Goal: Task Accomplishment & Management: Use online tool/utility

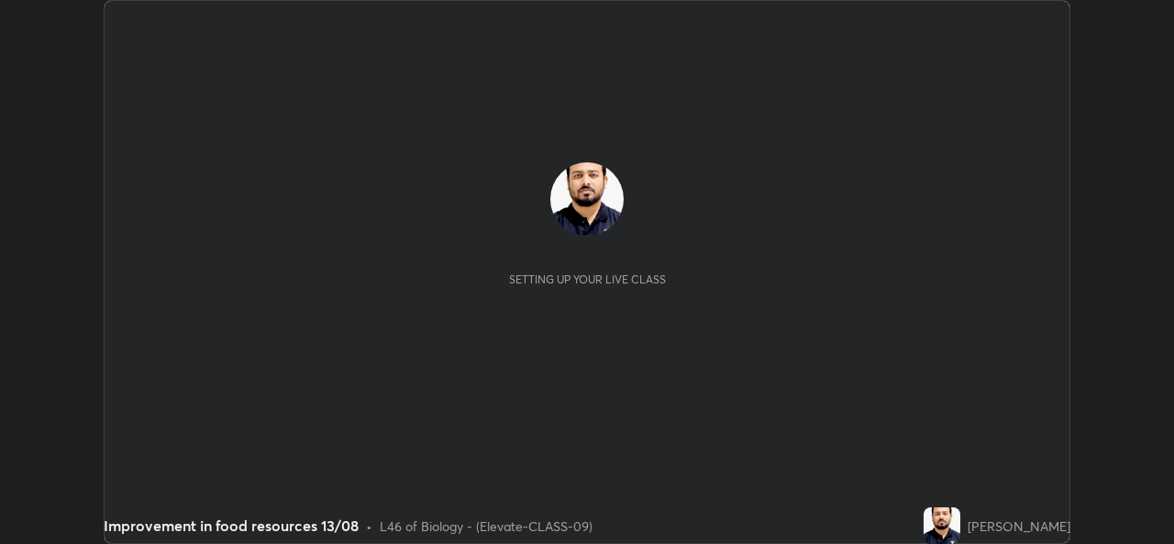
scroll to position [544, 1174]
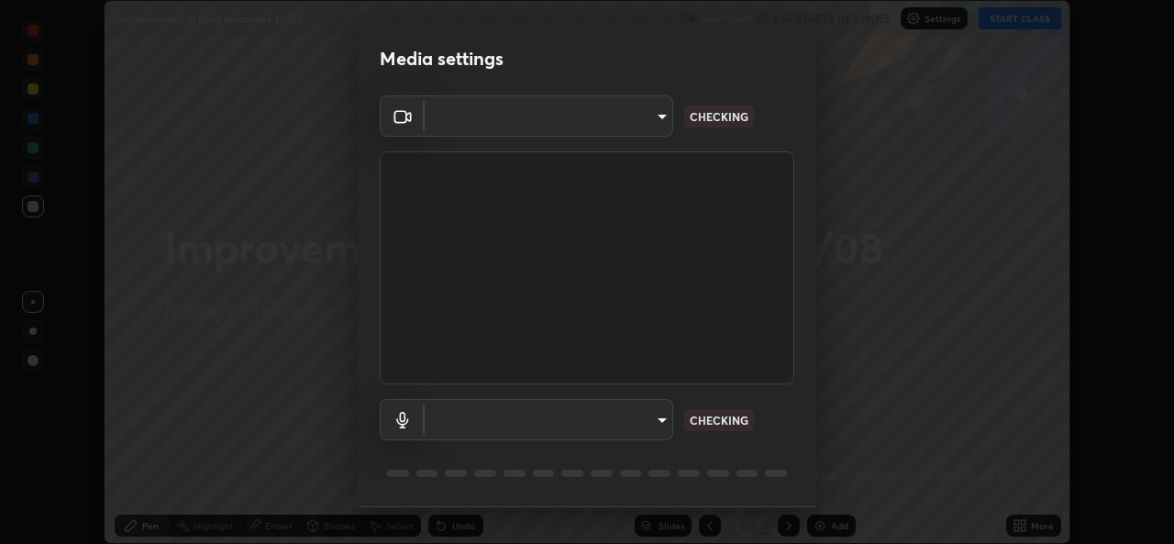
type input "162a4bef6d5de59660943d10e2777e2613c591b7fe343c7323db06c6e3c7e835"
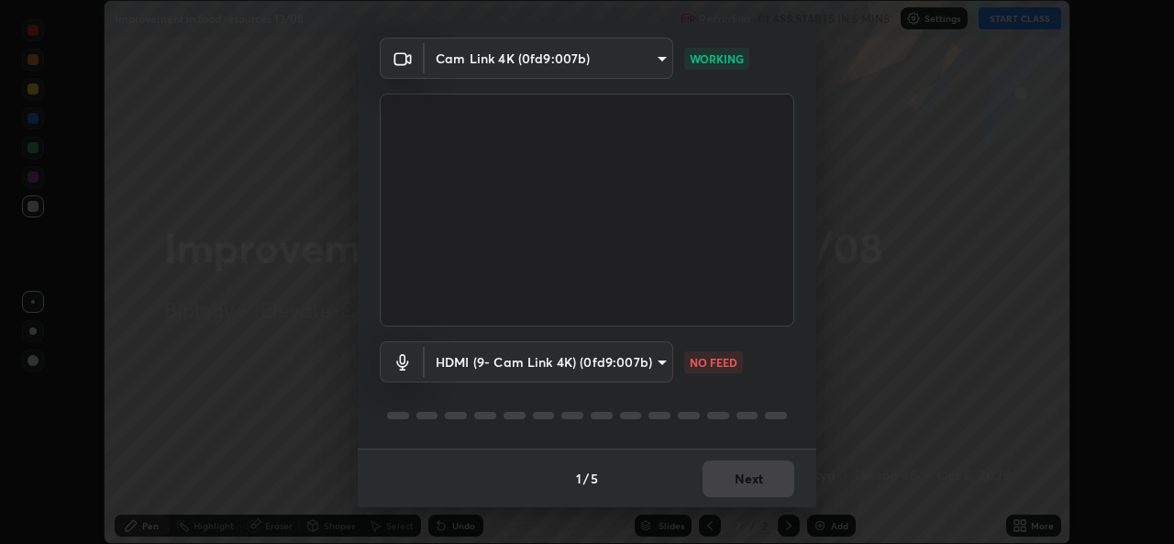
click at [640, 363] on body "Erase all Improvement in food resources 13/08 Recording CLASS STARTS IN 5 MINS …" at bounding box center [587, 272] width 1174 height 544
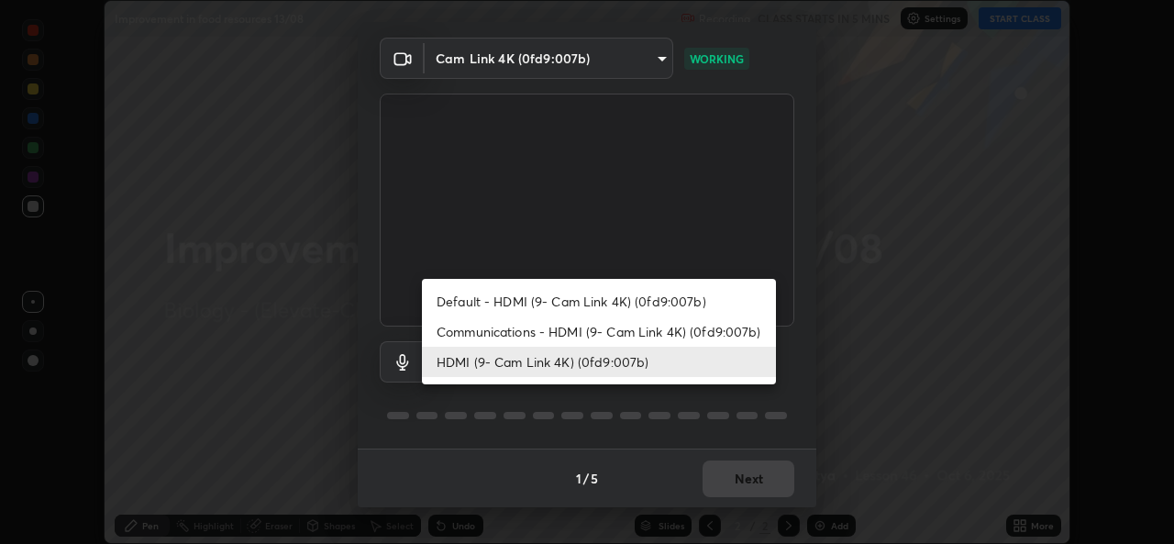
click at [629, 333] on li "Communications - HDMI (9- Cam Link 4K) (0fd9:007b)" at bounding box center [599, 332] width 354 height 30
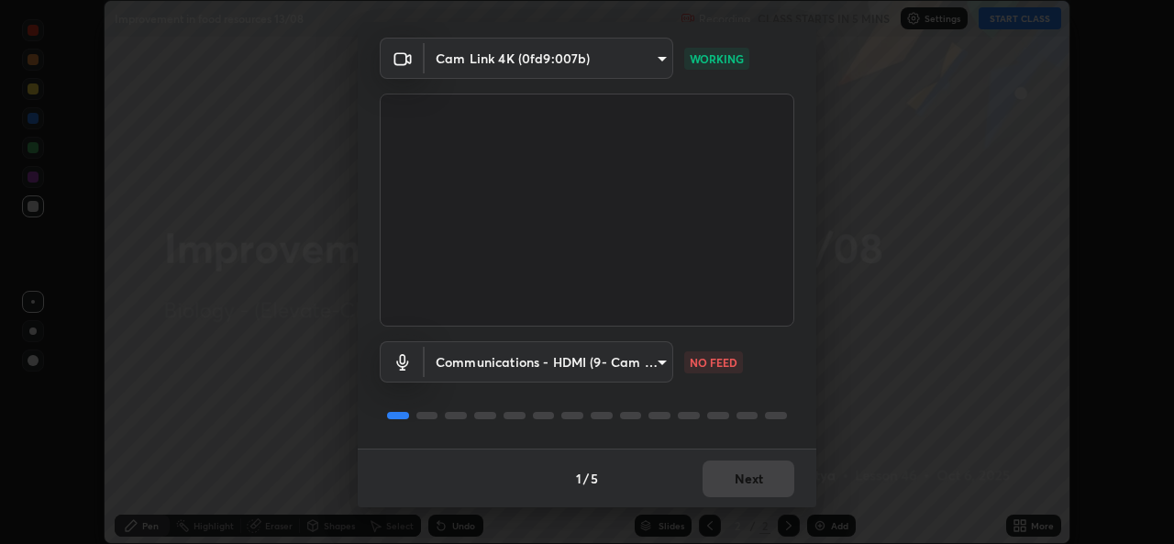
click at [601, 363] on body "Erase all Improvement in food resources 13/08 Recording CLASS STARTS IN 5 MINS …" at bounding box center [587, 272] width 1174 height 544
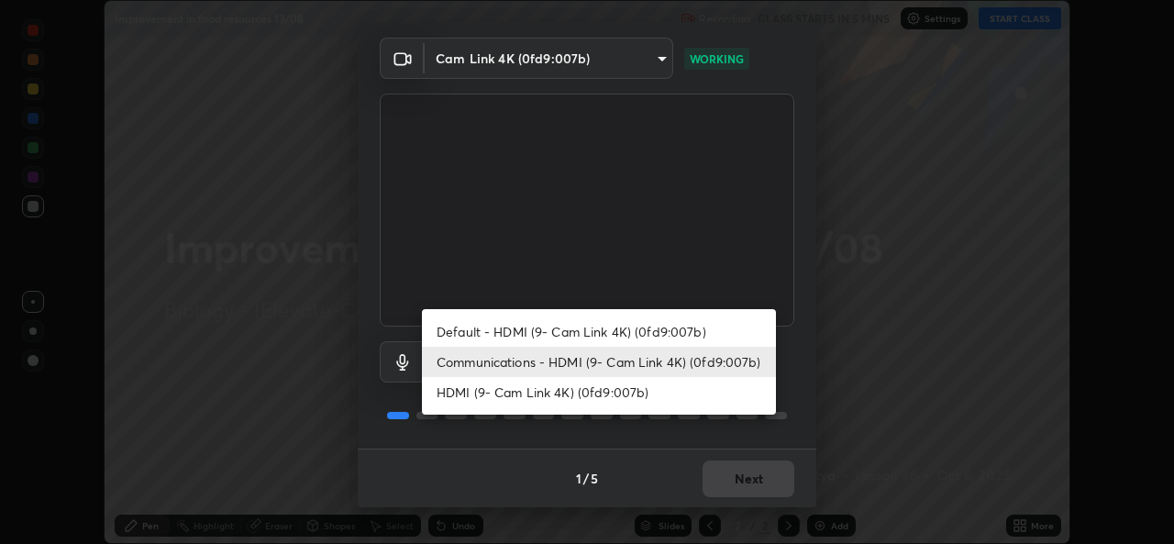
click at [588, 394] on li "HDMI (9- Cam Link 4K) (0fd9:007b)" at bounding box center [599, 392] width 354 height 30
type input "1d4febaa8ec43250a5abd803b4b9017d31c20cfa2482e27e93703920a67056a4"
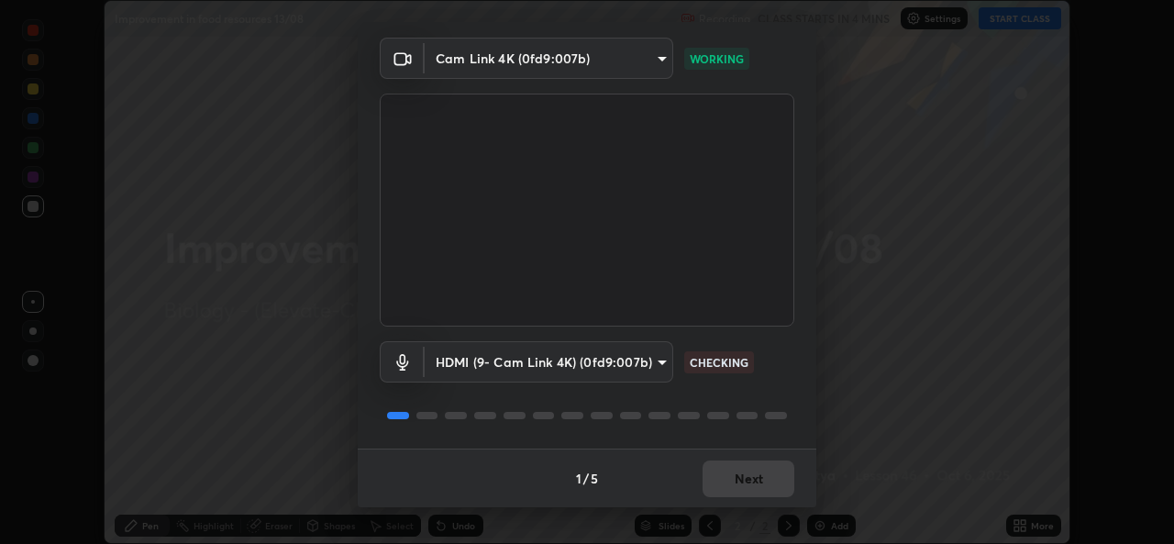
click at [740, 473] on div "1 / 5 Next" at bounding box center [587, 478] width 459 height 59
click at [746, 471] on div "1 / 5 Next" at bounding box center [587, 478] width 459 height 59
click at [756, 480] on div "1 / 5 Next" at bounding box center [587, 478] width 459 height 59
click at [760, 484] on div "1 / 5 Next" at bounding box center [587, 478] width 459 height 59
click at [762, 480] on div "1 / 5 Next" at bounding box center [587, 478] width 459 height 59
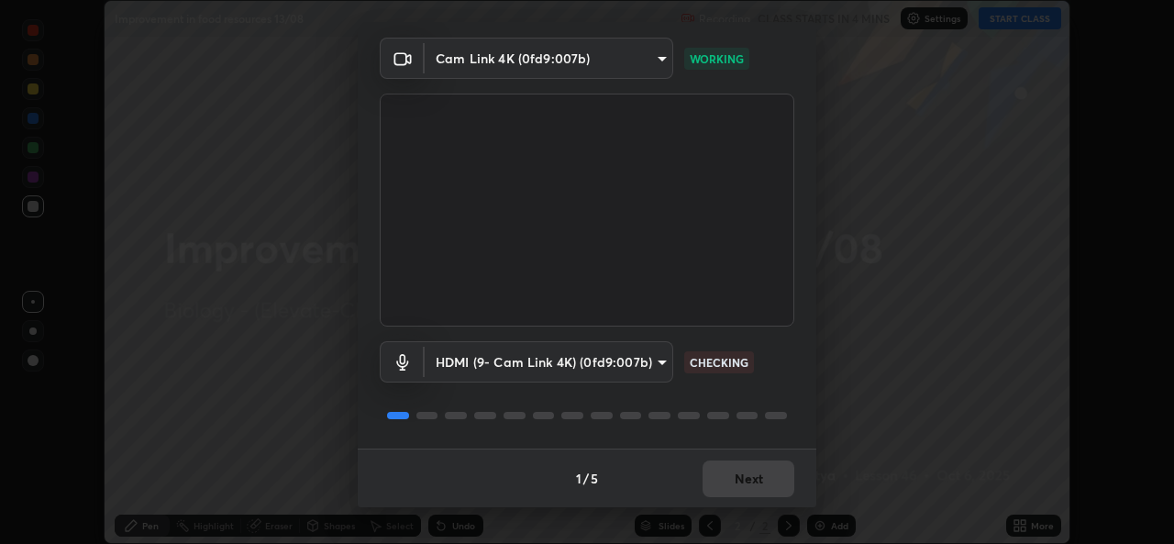
click at [765, 476] on div "1 / 5 Next" at bounding box center [587, 478] width 459 height 59
click at [769, 473] on div "1 / 5 Next" at bounding box center [587, 478] width 459 height 59
click at [773, 477] on div "1 / 5 Next" at bounding box center [587, 478] width 459 height 59
click at [770, 472] on button "Next" at bounding box center [749, 479] width 92 height 37
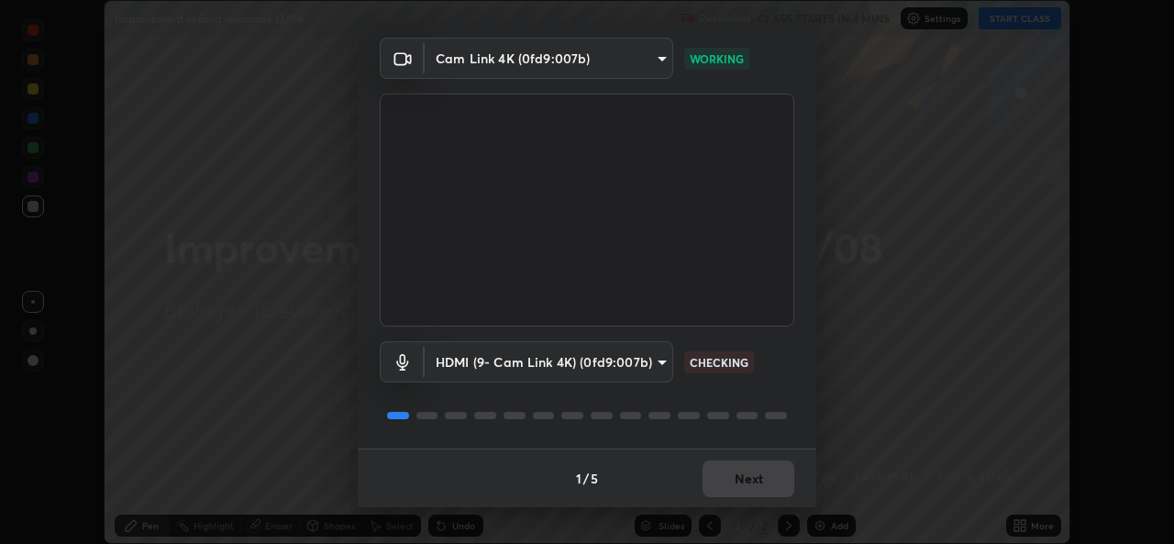
scroll to position [0, 0]
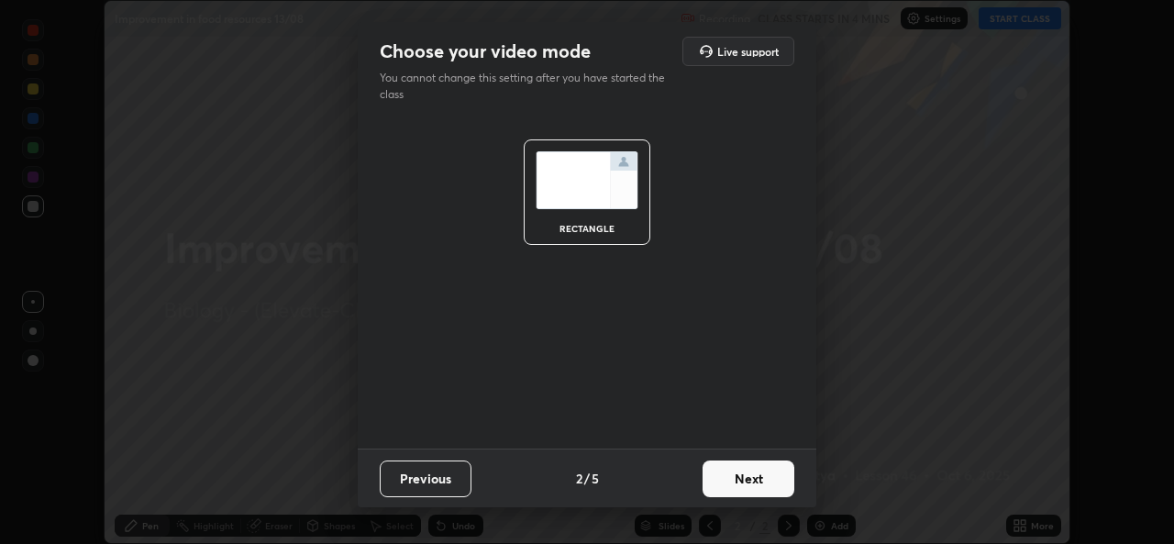
click at [763, 475] on button "Next" at bounding box center [749, 479] width 92 height 37
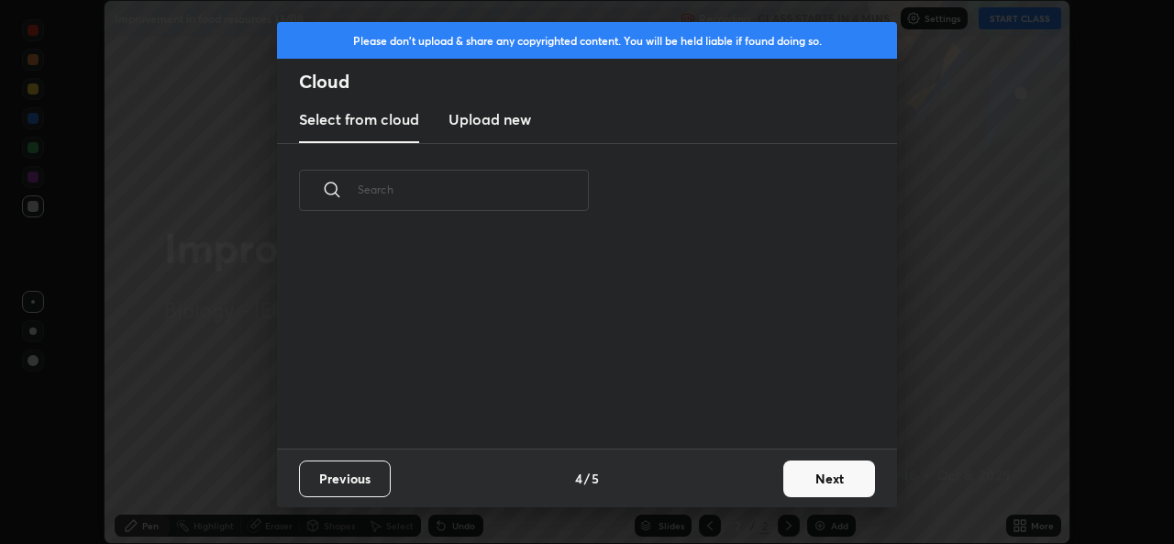
click at [786, 480] on button "Next" at bounding box center [830, 479] width 92 height 37
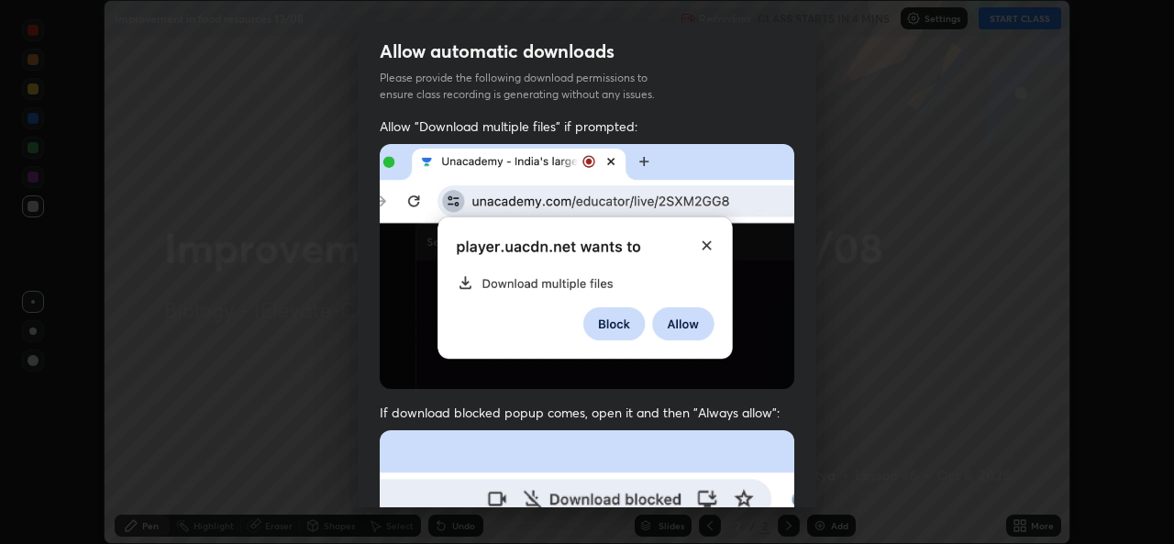
click at [797, 481] on div "Allow "Download multiple files" if prompted: If download blocked popup comes, o…" at bounding box center [587, 503] width 459 height 773
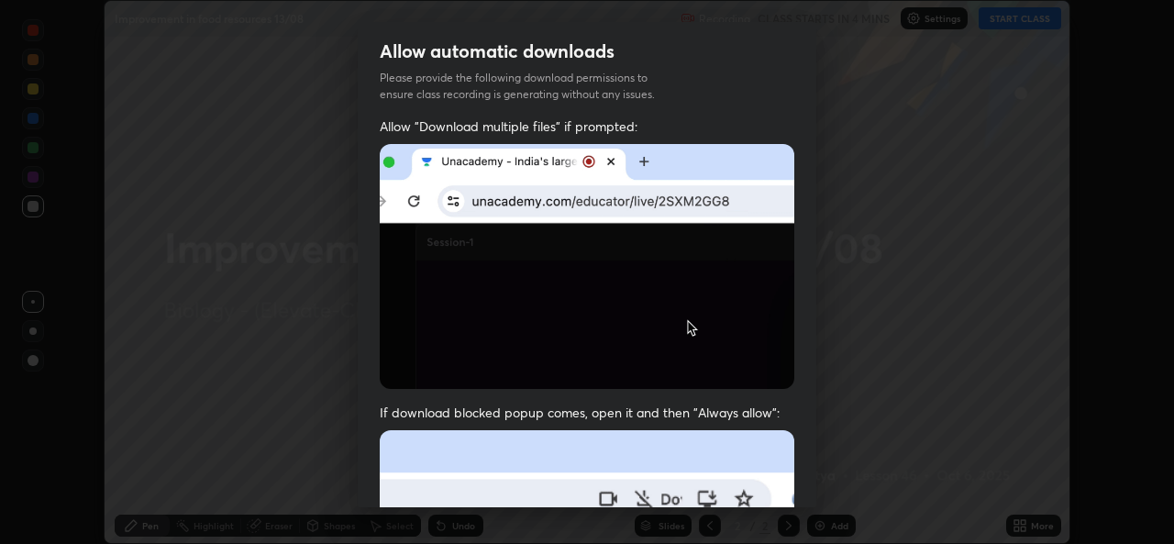
click at [810, 474] on div "Allow "Download multiple files" if prompted: If download blocked popup comes, o…" at bounding box center [587, 503] width 459 height 773
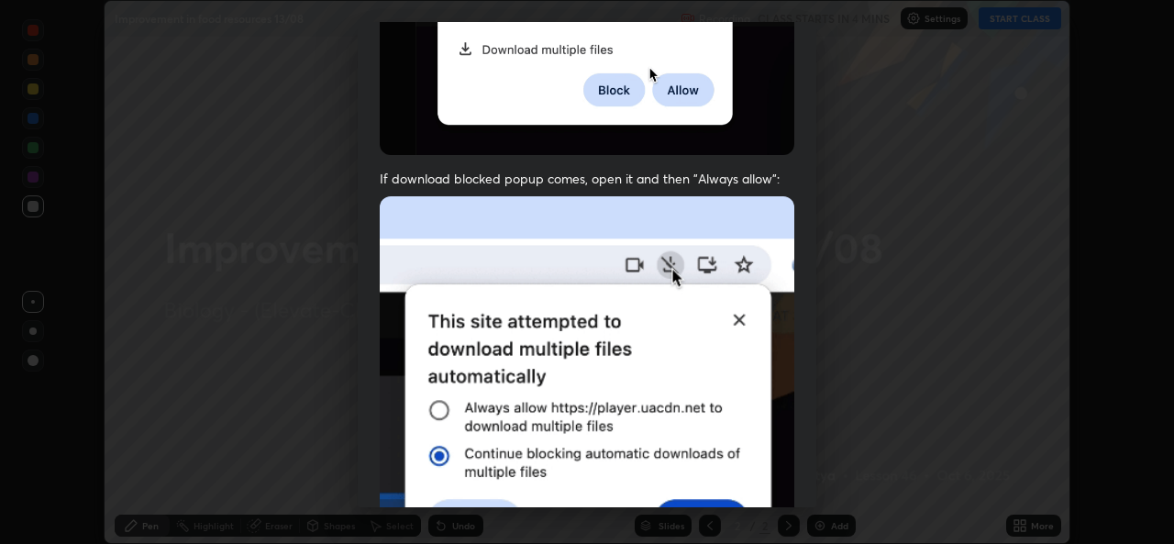
scroll to position [432, 0]
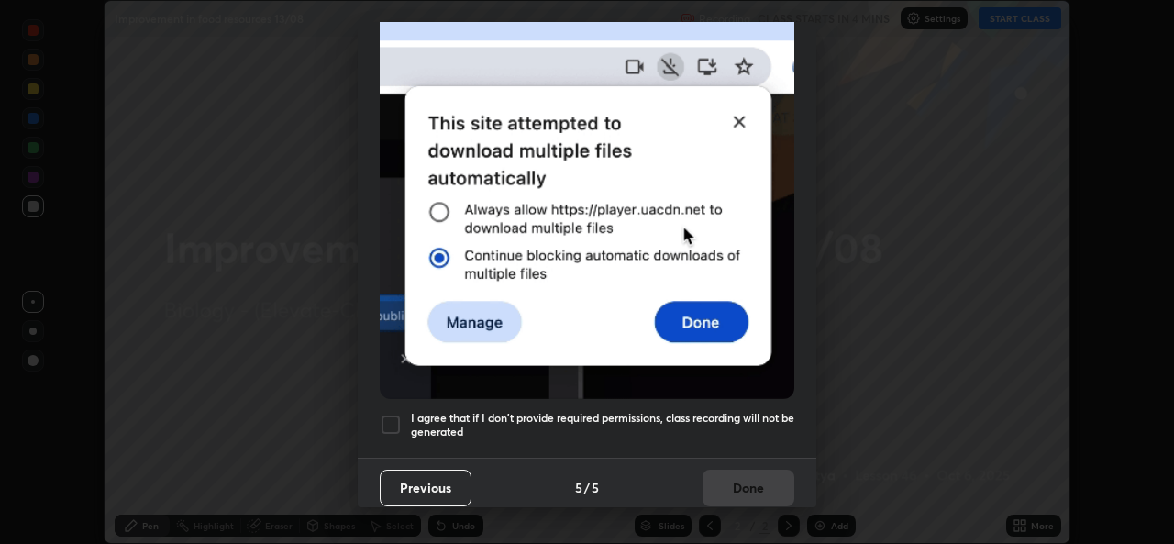
click at [390, 414] on div at bounding box center [391, 425] width 22 height 22
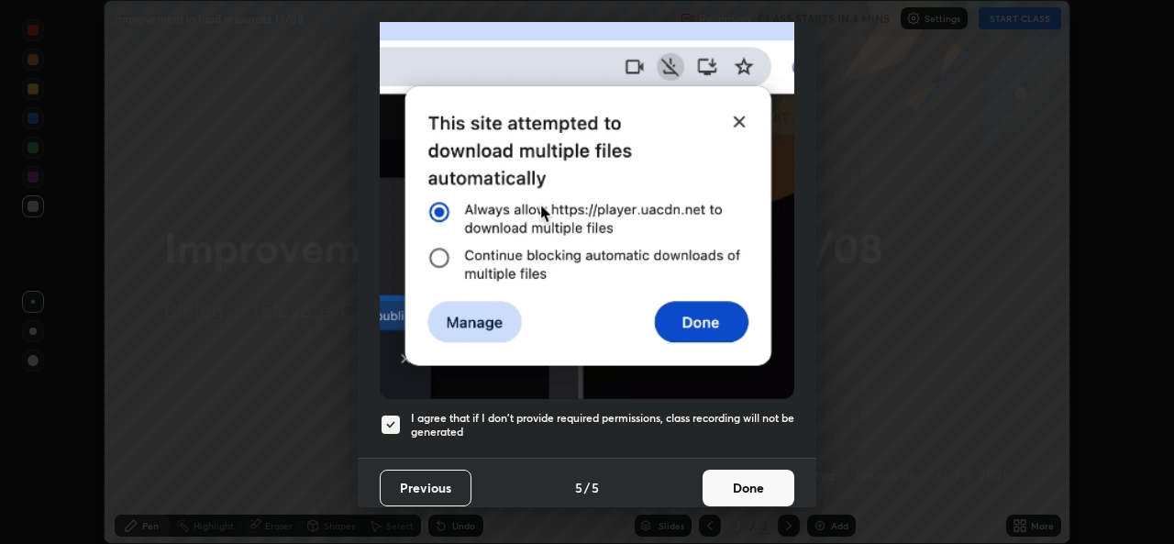
click at [739, 479] on button "Done" at bounding box center [749, 488] width 92 height 37
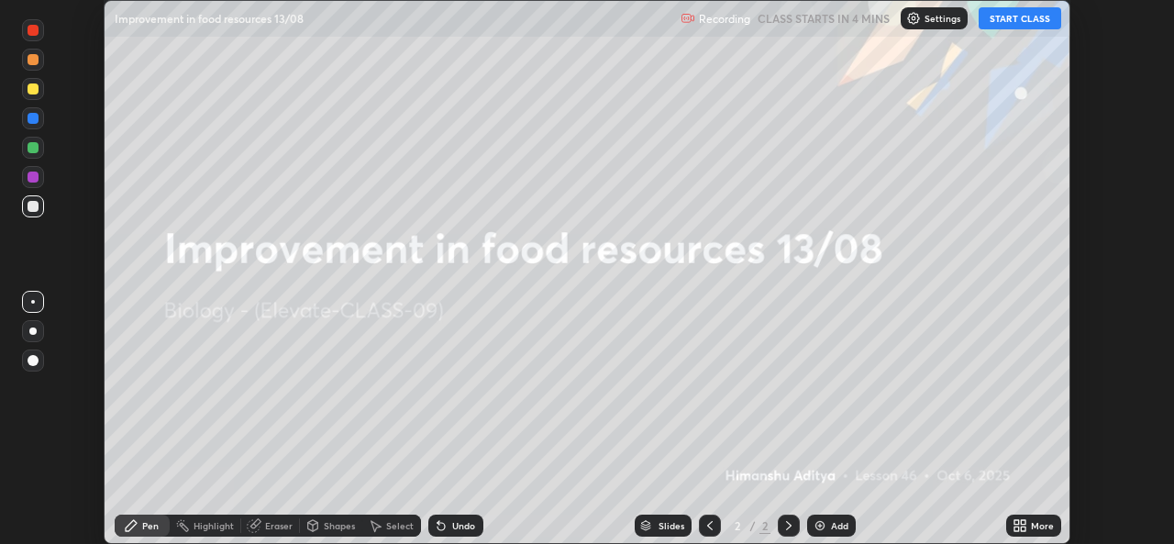
click at [1017, 522] on icon at bounding box center [1017, 522] width 5 height 5
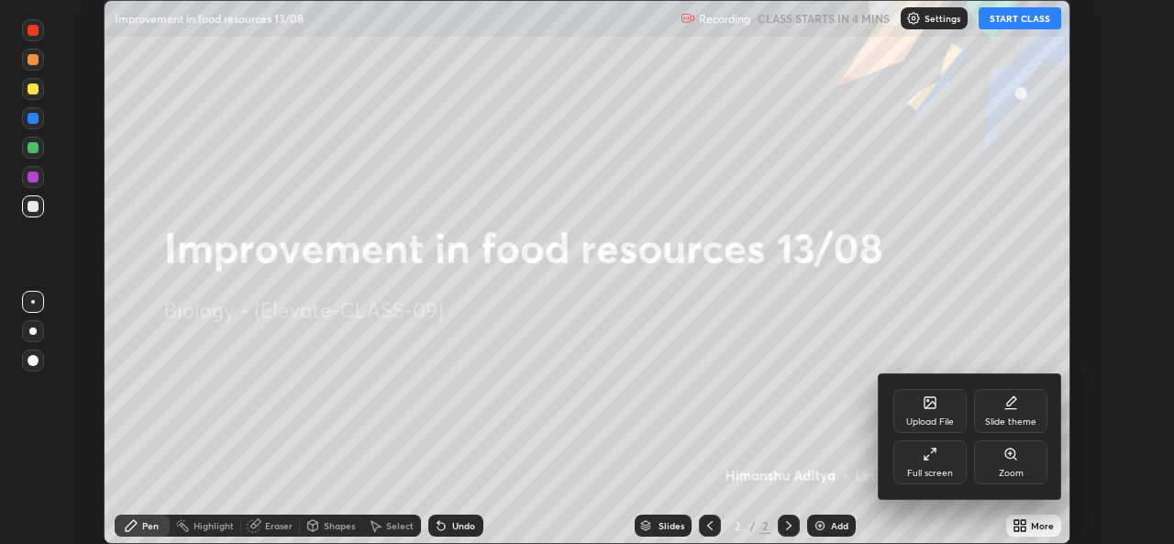
click at [907, 409] on div "Upload File" at bounding box center [930, 411] width 73 height 44
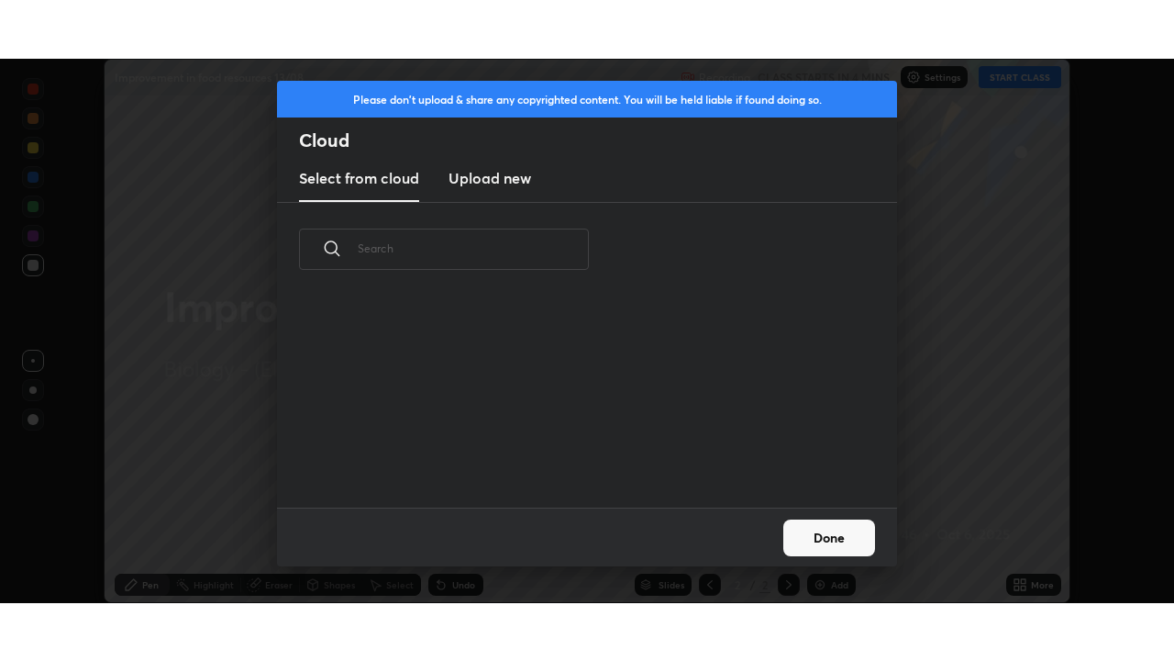
scroll to position [211, 589]
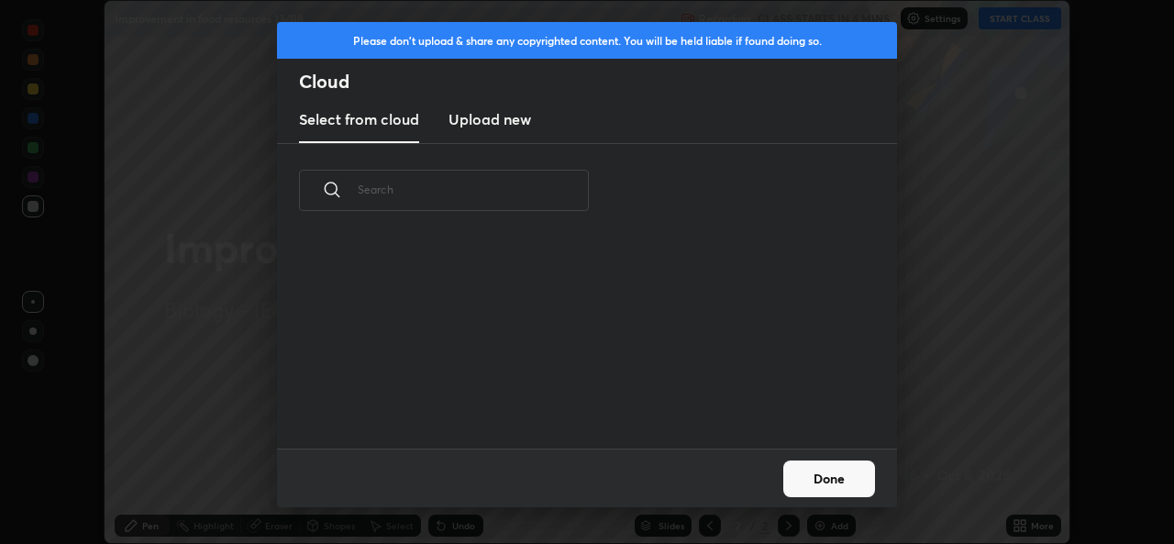
click at [511, 123] on h3 "Upload new" at bounding box center [490, 119] width 83 height 22
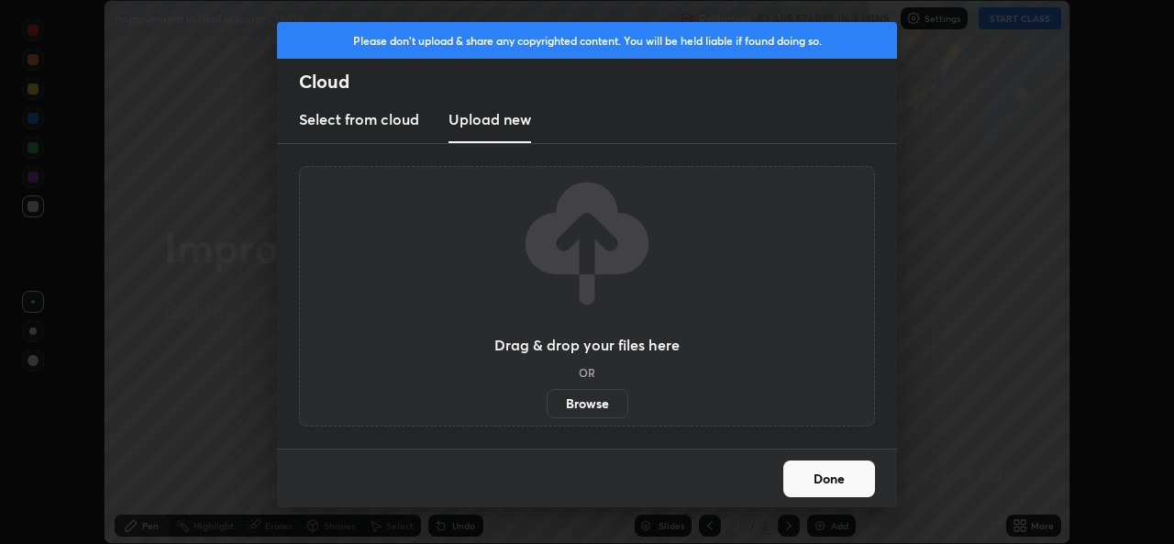
click at [583, 391] on label "Browse" at bounding box center [588, 403] width 82 height 29
click at [547, 391] on input "Browse" at bounding box center [547, 403] width 0 height 29
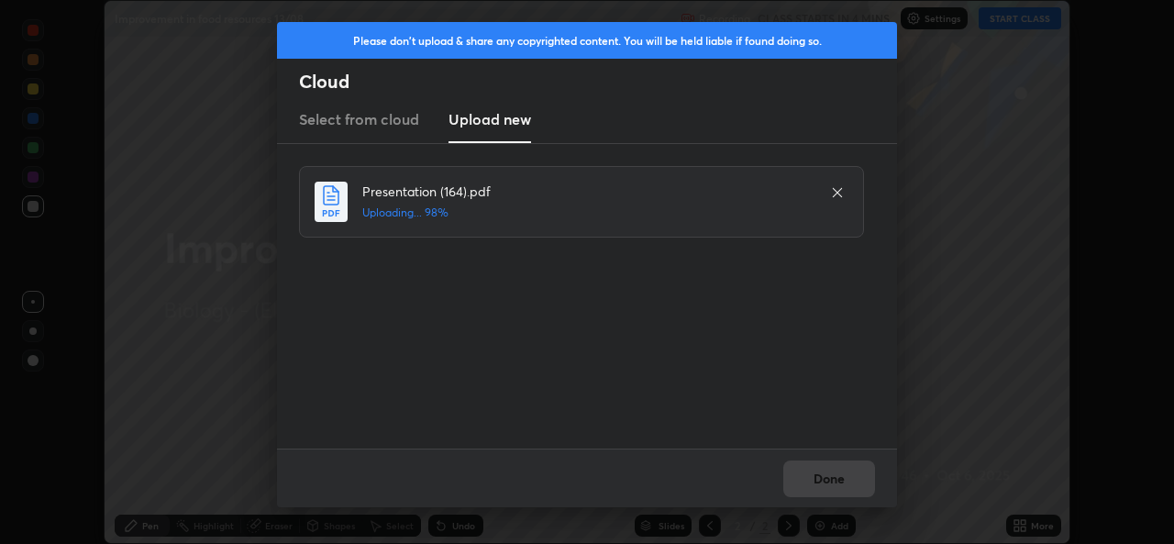
click at [836, 487] on div "Done" at bounding box center [587, 478] width 620 height 59
click at [840, 480] on button "Done" at bounding box center [830, 479] width 92 height 37
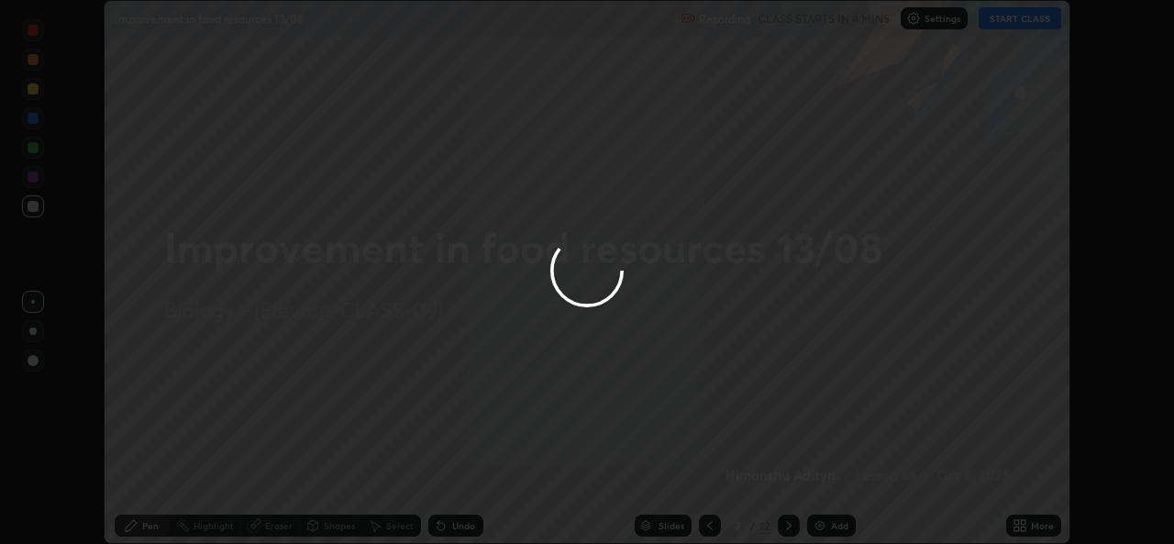
click at [1017, 522] on icon at bounding box center [1017, 522] width 5 height 5
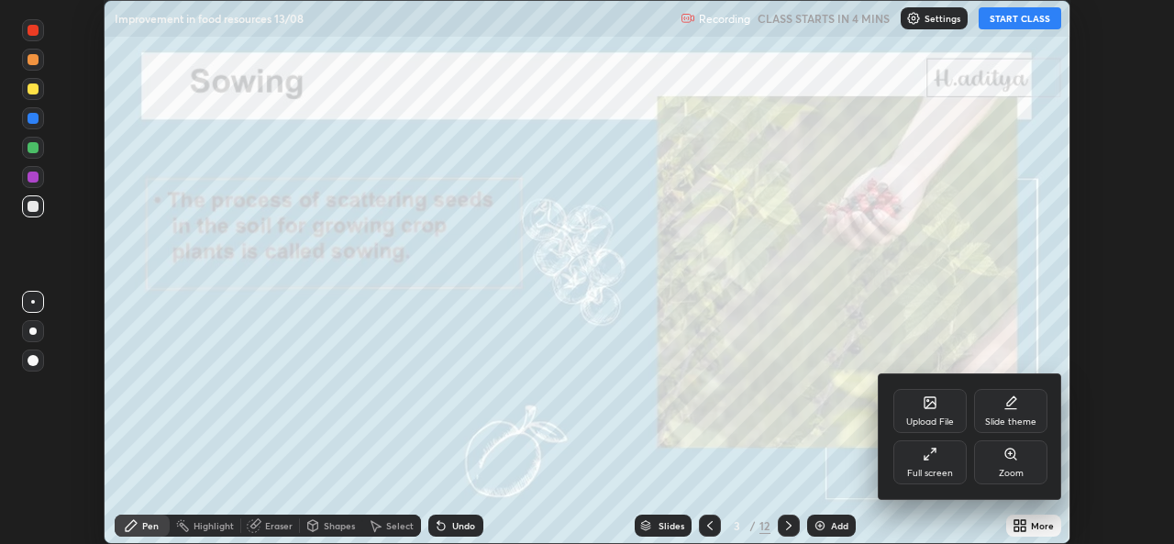
click at [940, 456] on div "Full screen" at bounding box center [930, 462] width 73 height 44
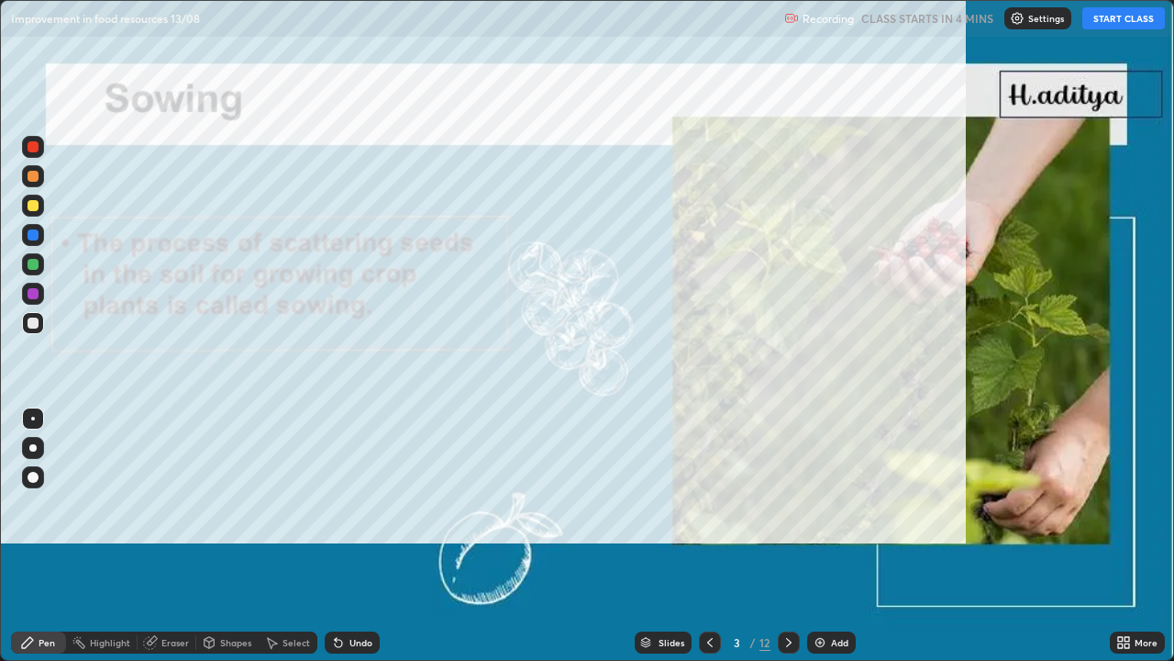
scroll to position [661, 1174]
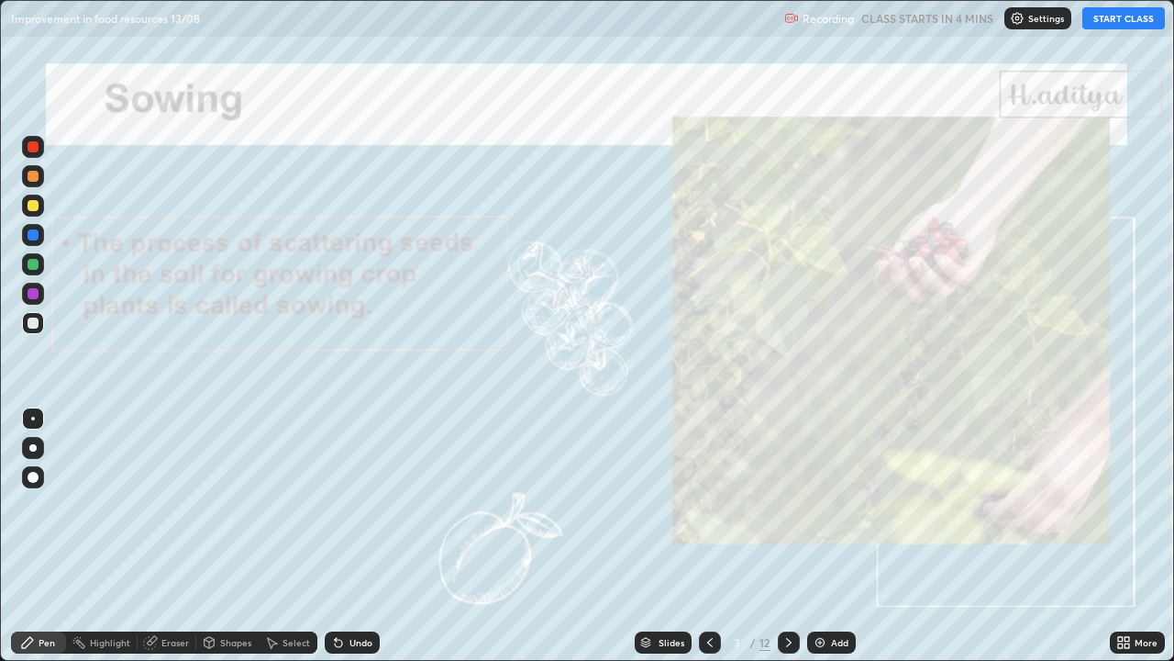
click at [663, 543] on div "Slides" at bounding box center [672, 642] width 26 height 9
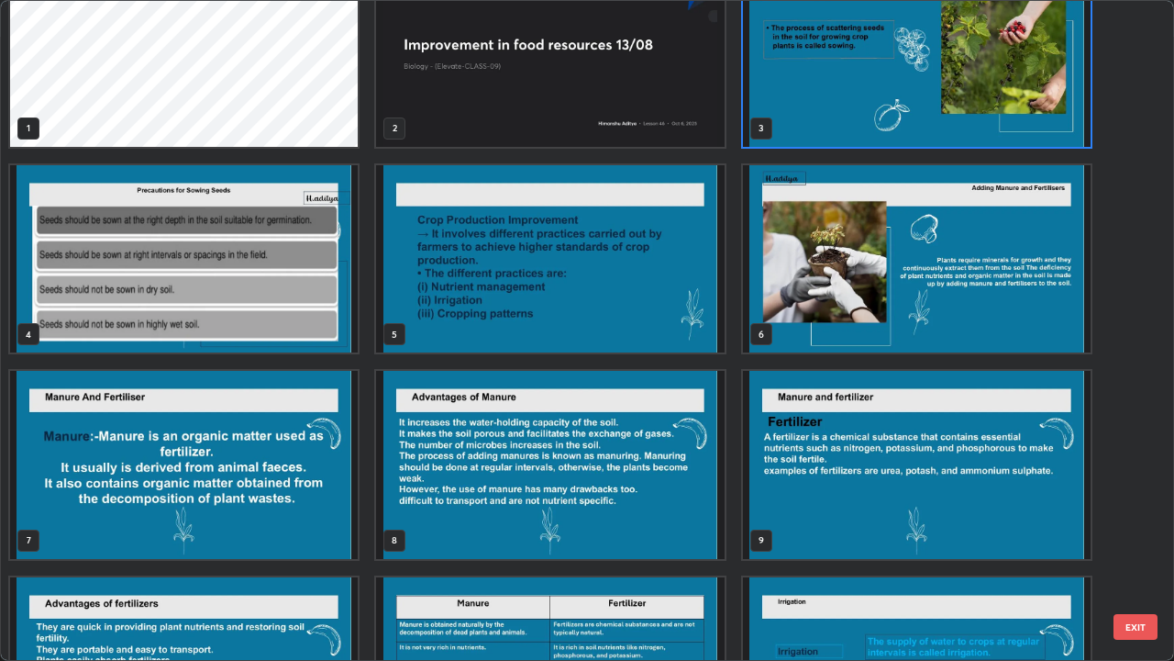
scroll to position [35, 0]
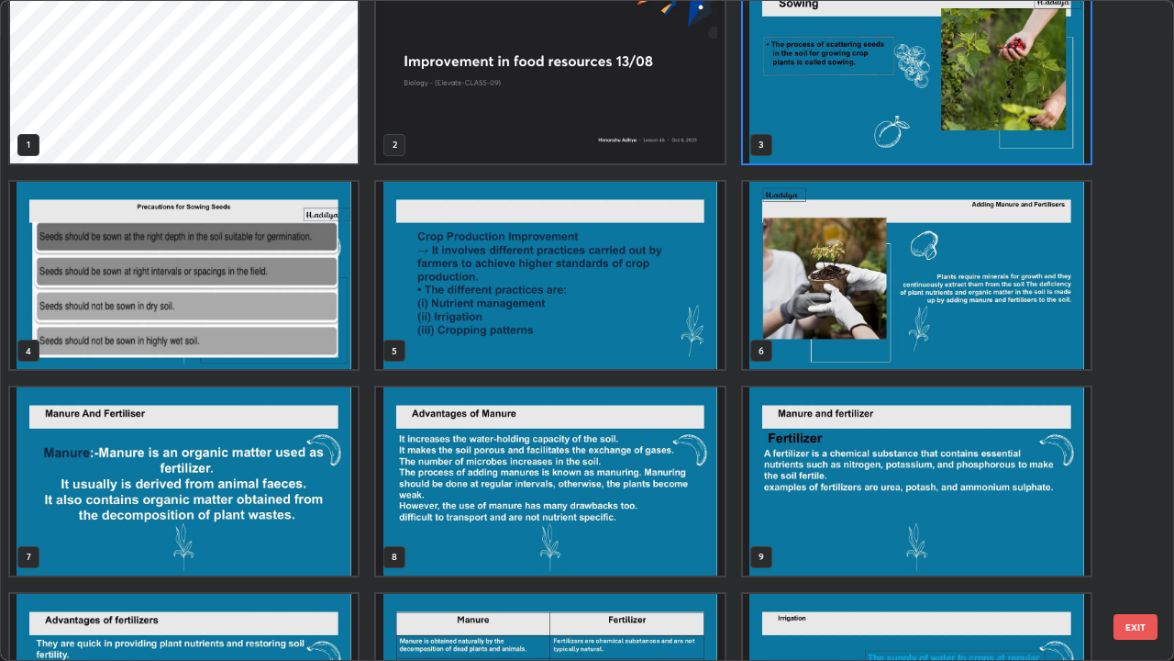
click at [843, 122] on img "grid" at bounding box center [917, 69] width 348 height 188
click at [847, 123] on img "grid" at bounding box center [917, 69] width 348 height 188
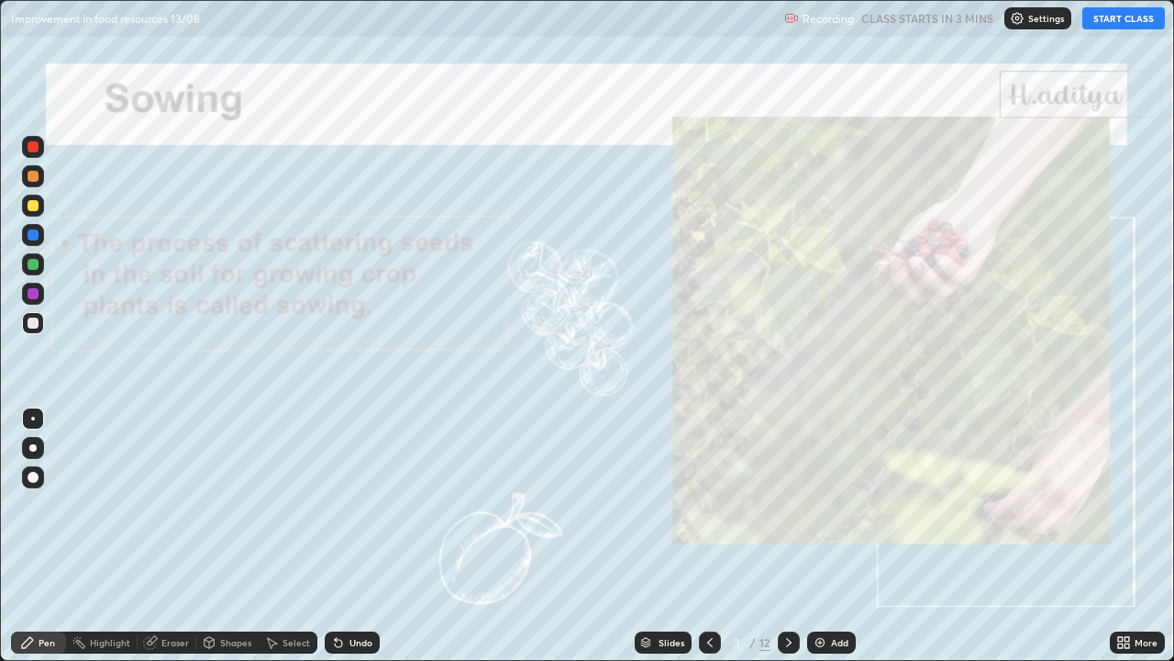
click at [707, 543] on icon at bounding box center [710, 642] width 15 height 15
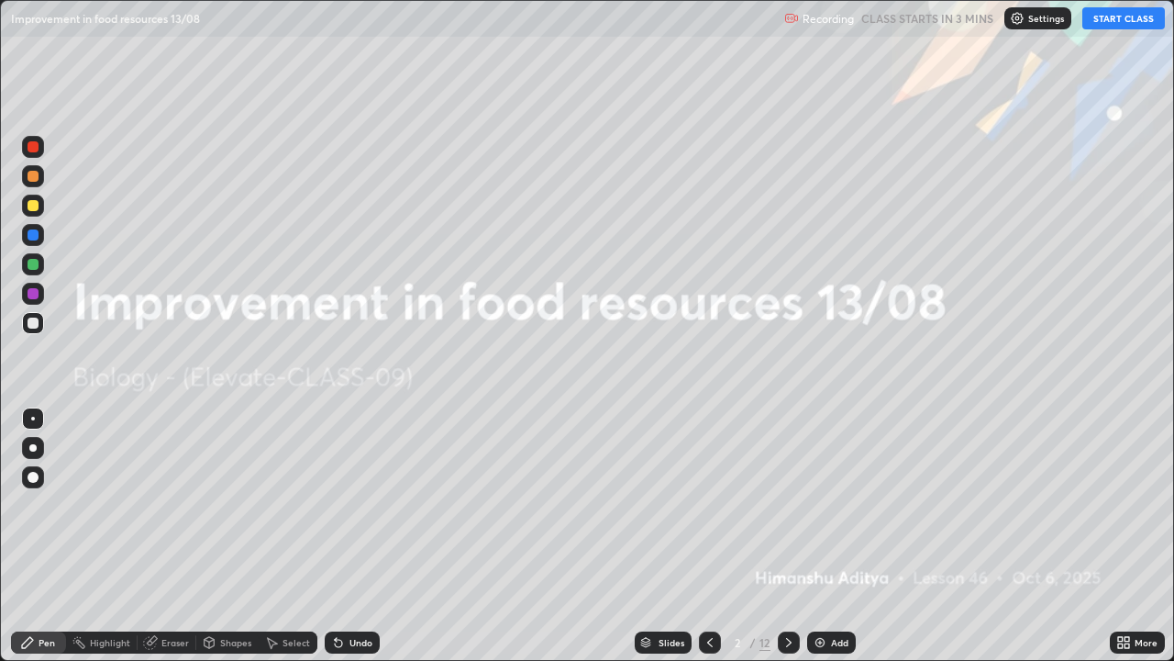
click at [707, 543] on icon at bounding box center [710, 642] width 15 height 15
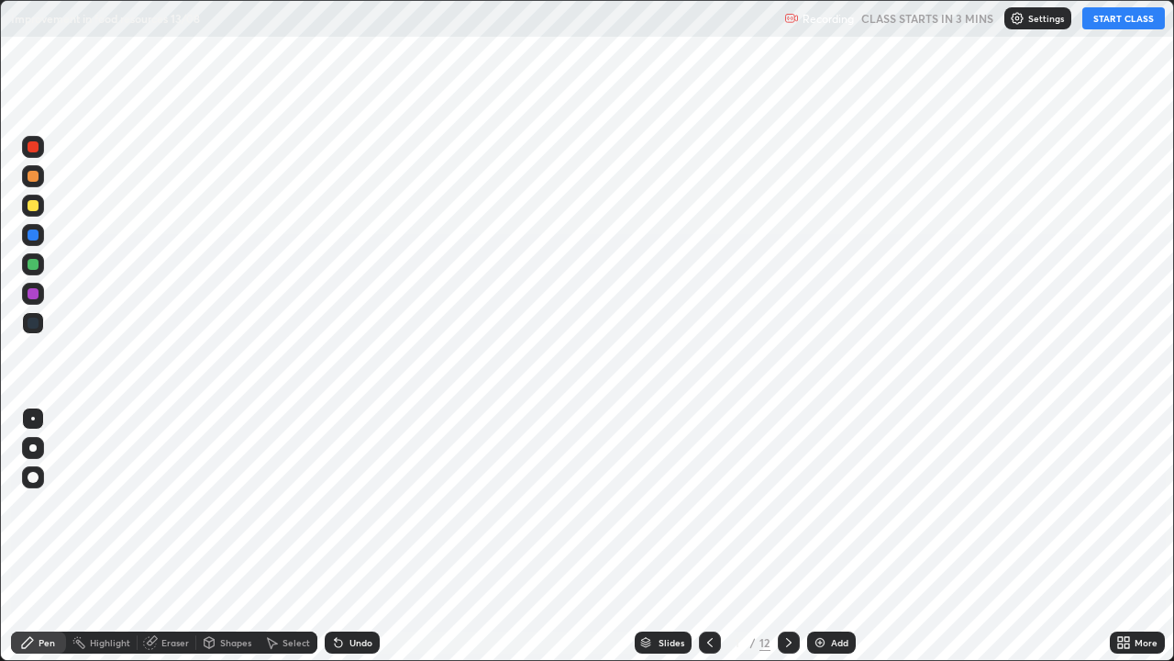
click at [786, 543] on icon at bounding box center [789, 642] width 15 height 15
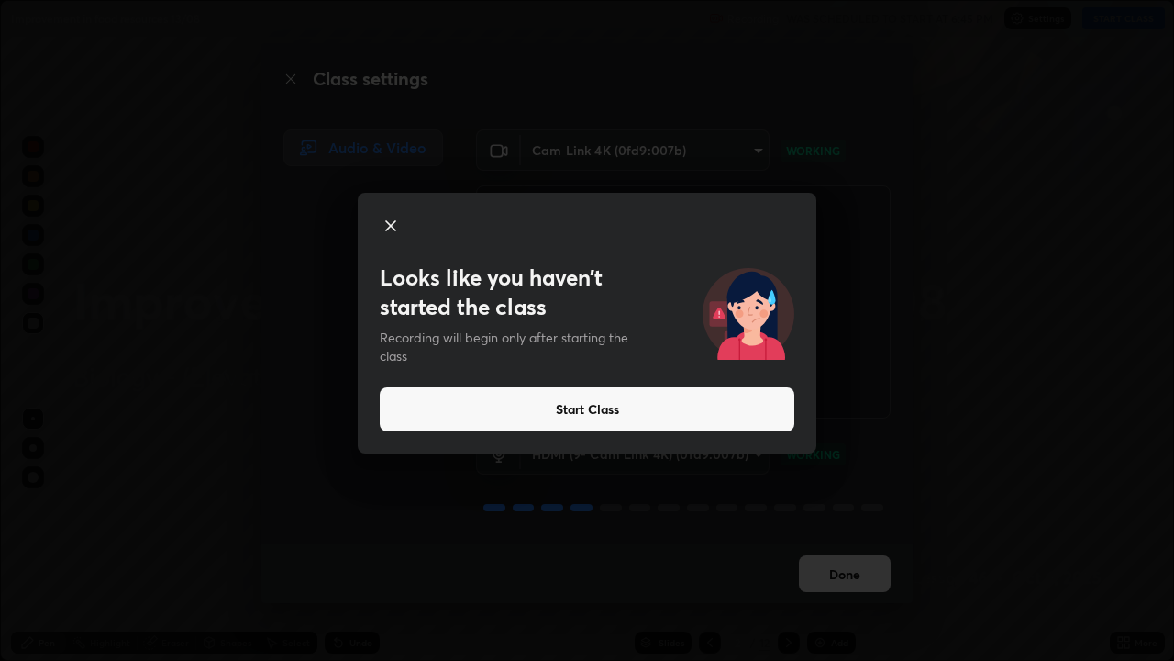
click at [698, 404] on button "Start Class" at bounding box center [587, 409] width 415 height 44
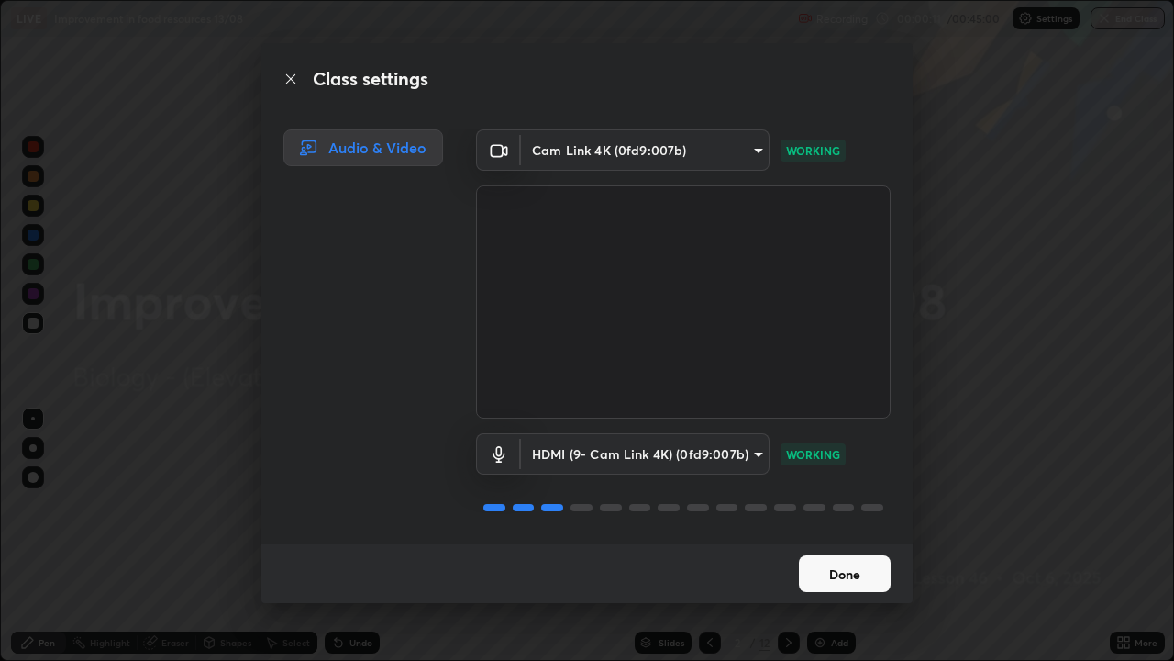
click at [885, 543] on button "Done" at bounding box center [845, 573] width 92 height 37
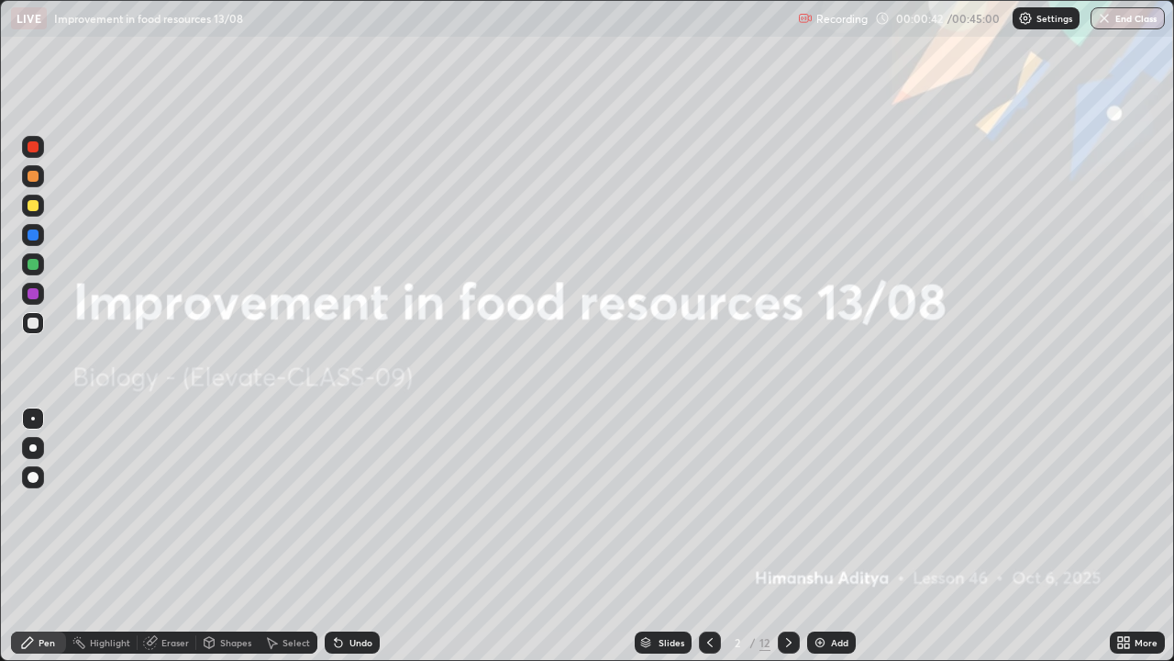
click at [29, 478] on div at bounding box center [33, 477] width 11 height 11
click at [25, 207] on div at bounding box center [33, 206] width 22 height 22
click at [786, 543] on icon at bounding box center [789, 642] width 6 height 9
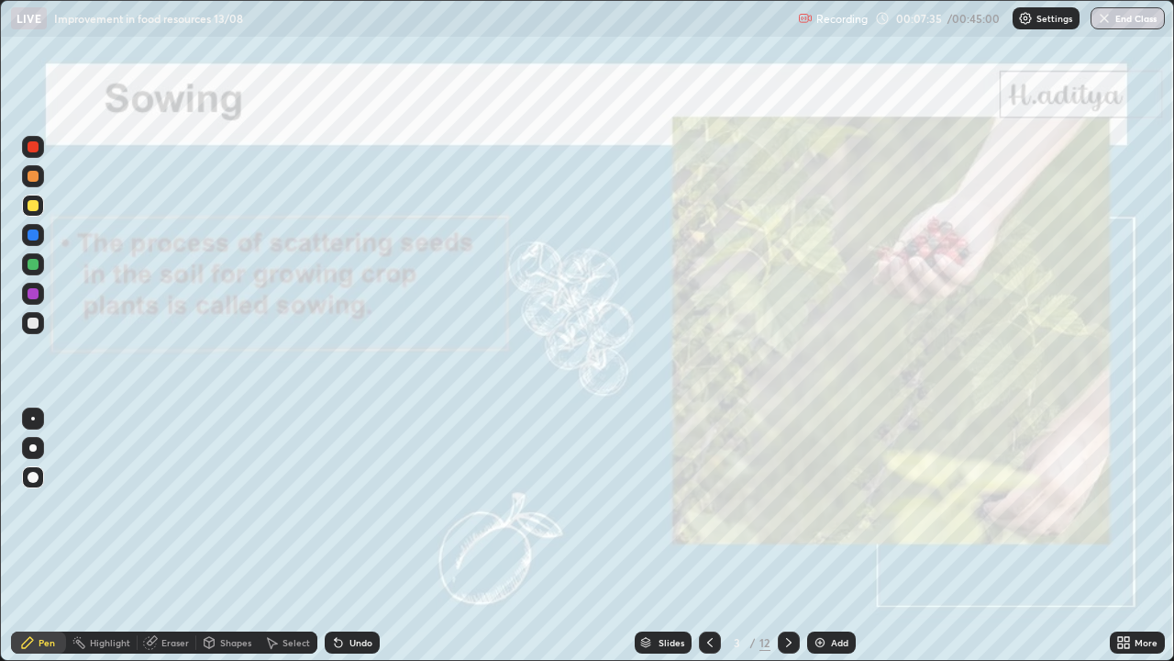
click at [787, 543] on icon at bounding box center [789, 642] width 15 height 15
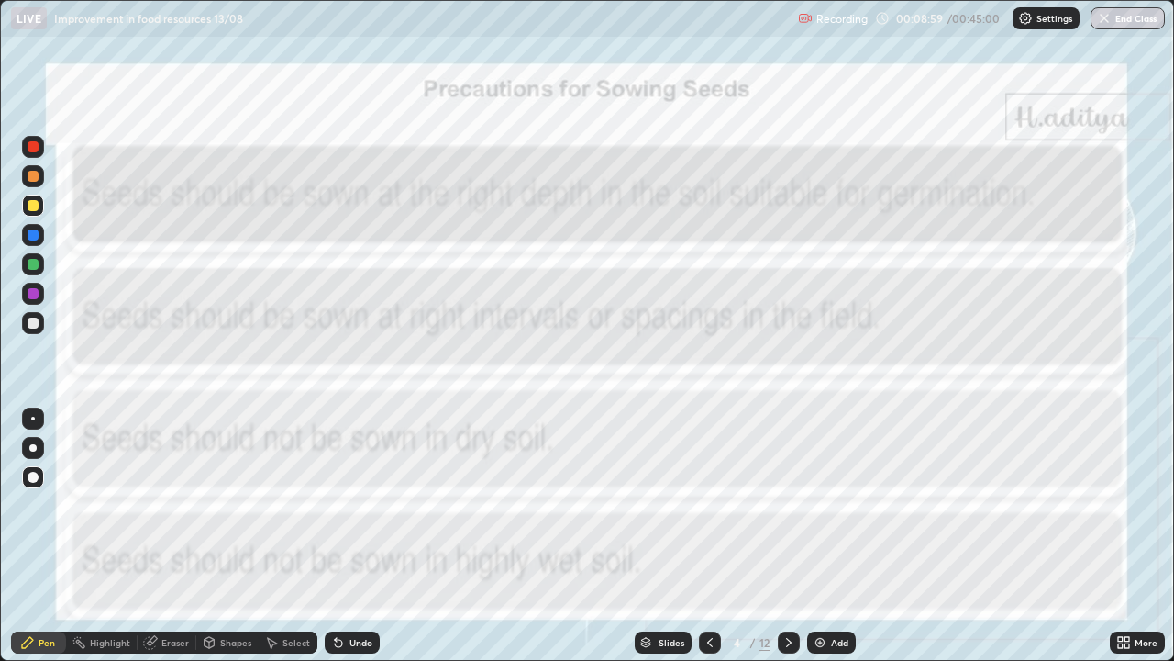
click at [32, 149] on div at bounding box center [33, 146] width 11 height 11
click at [362, 543] on div "Undo" at bounding box center [361, 642] width 23 height 9
click at [291, 543] on div "Select" at bounding box center [297, 642] width 28 height 9
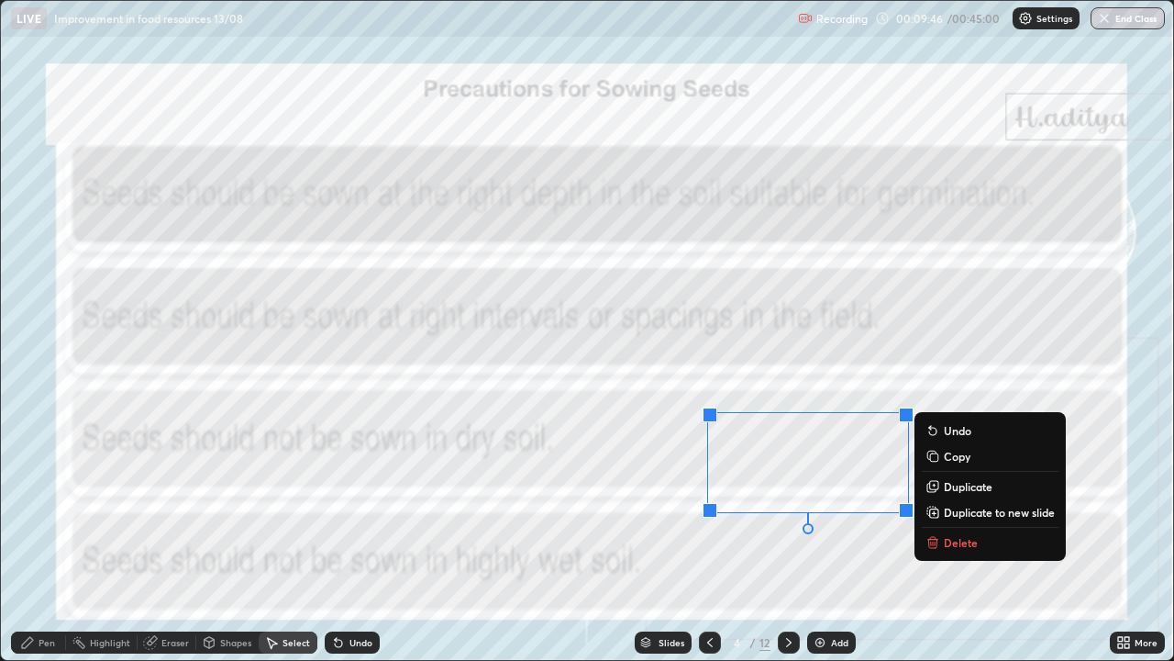
click at [951, 539] on p "Delete" at bounding box center [961, 542] width 34 height 15
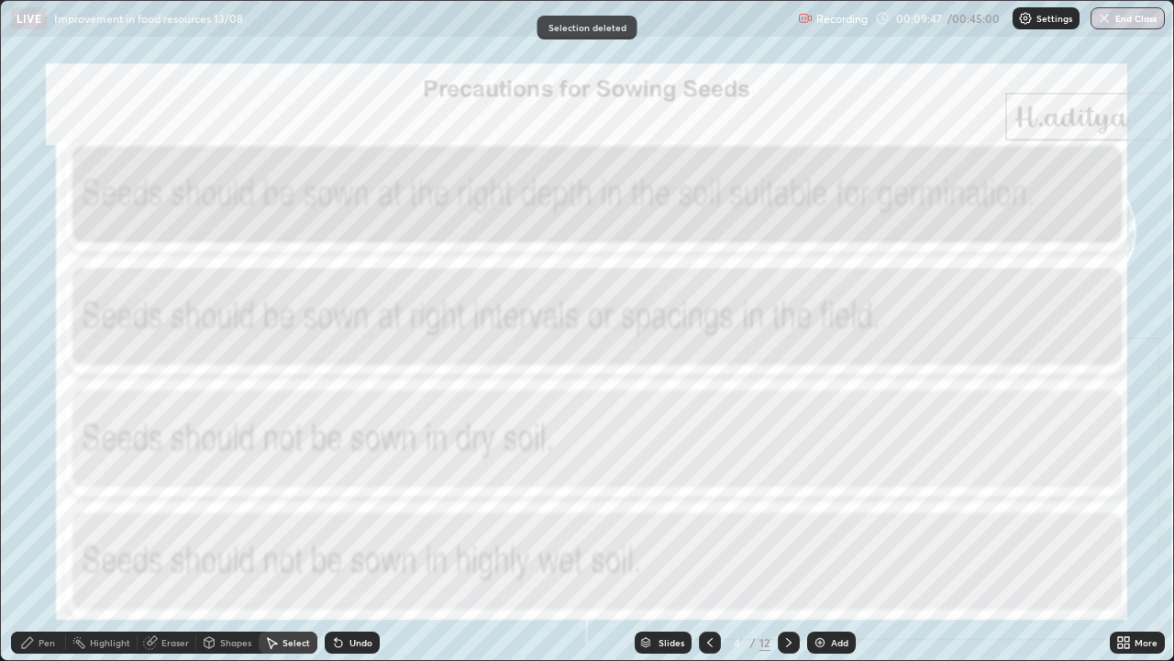
click at [787, 543] on icon at bounding box center [789, 642] width 15 height 15
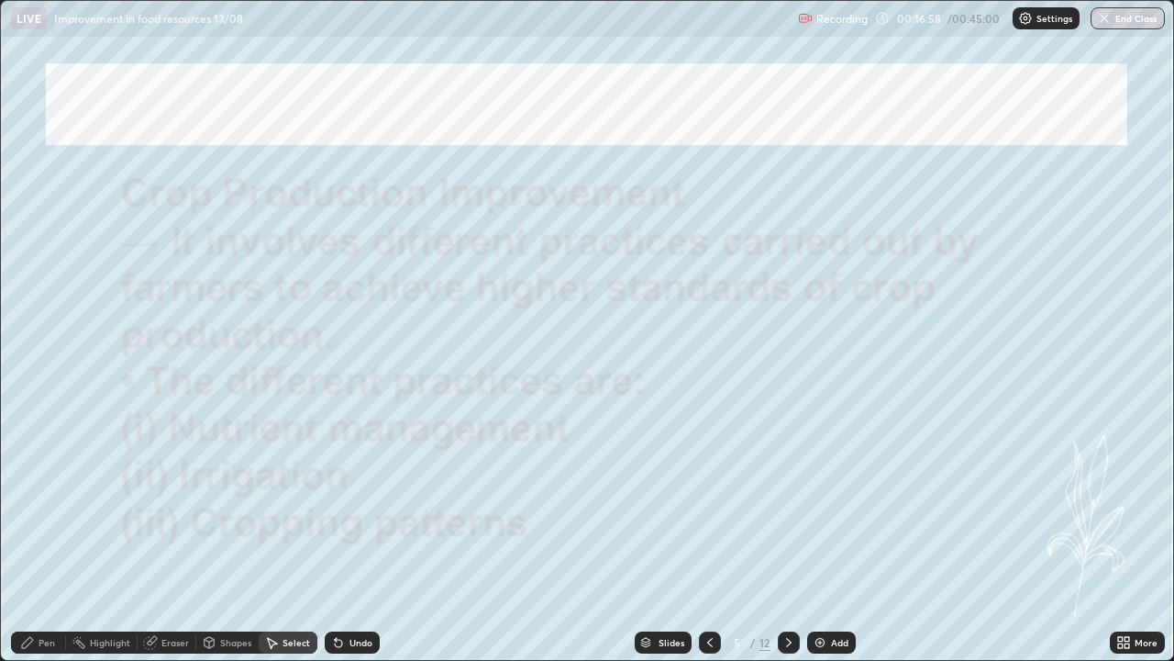
click at [787, 543] on icon at bounding box center [789, 642] width 15 height 15
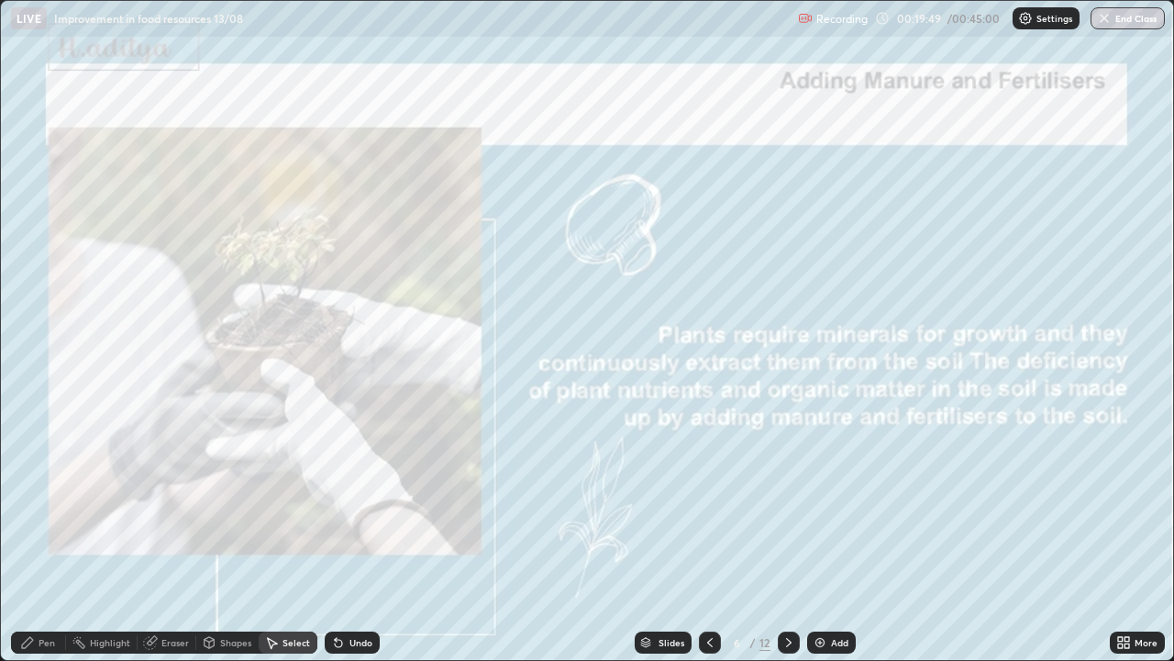
click at [44, 543] on div "Pen" at bounding box center [38, 642] width 55 height 22
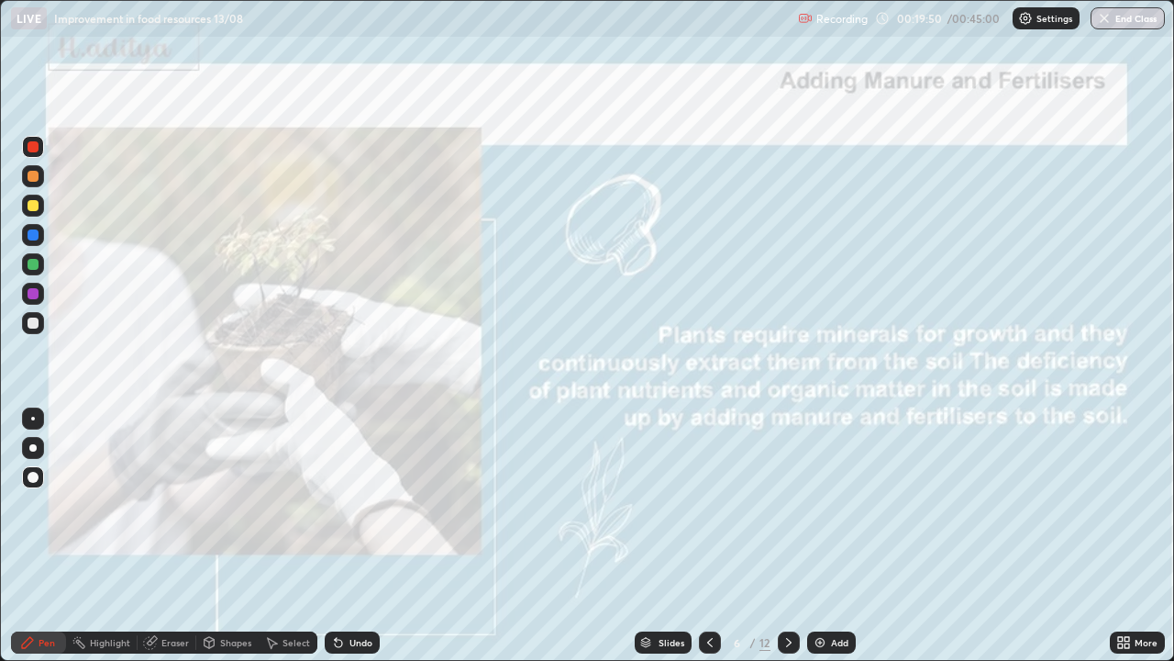
click at [32, 322] on div at bounding box center [33, 322] width 11 height 11
click at [787, 543] on icon at bounding box center [789, 642] width 15 height 15
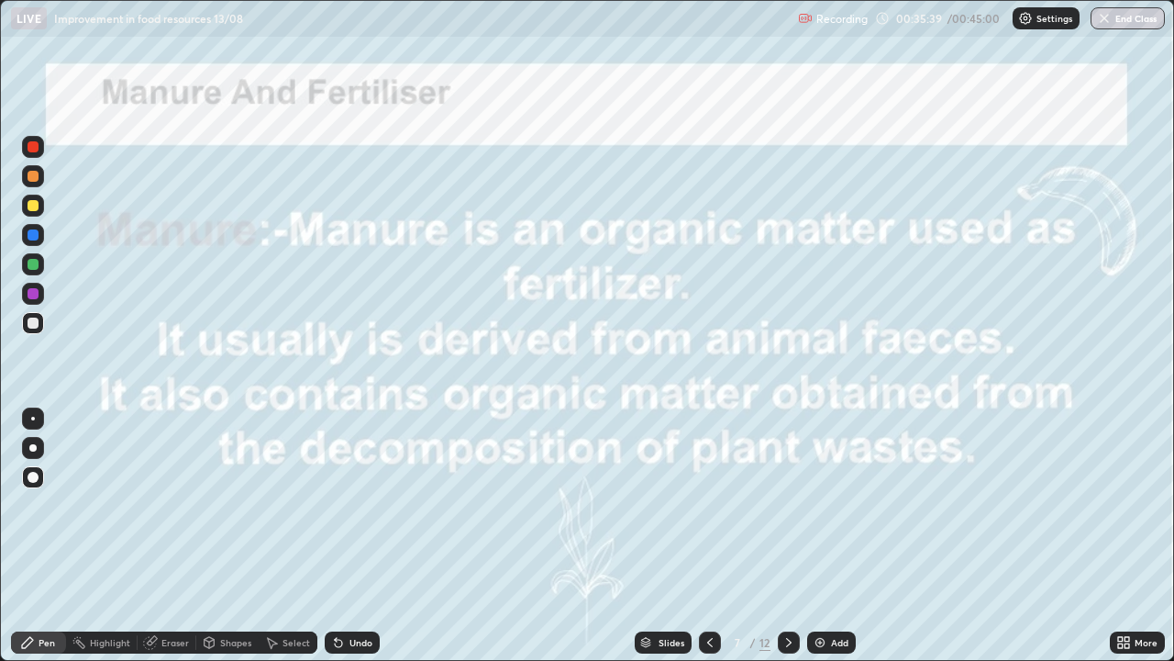
click at [787, 543] on icon at bounding box center [789, 642] width 15 height 15
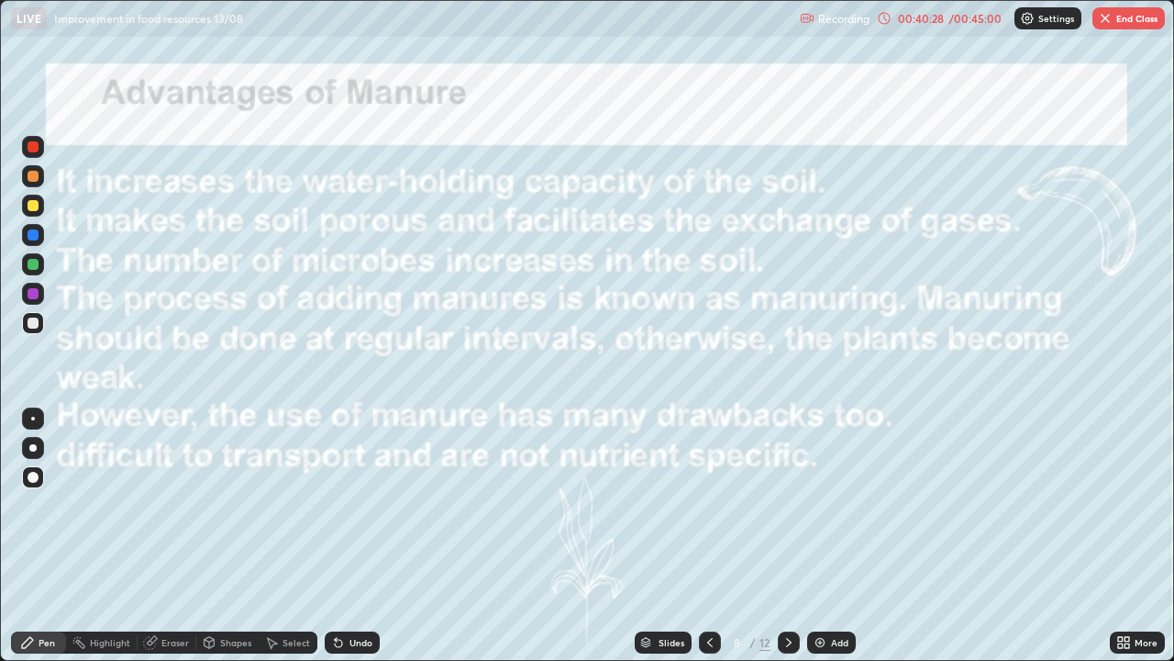
click at [795, 543] on icon at bounding box center [789, 642] width 15 height 15
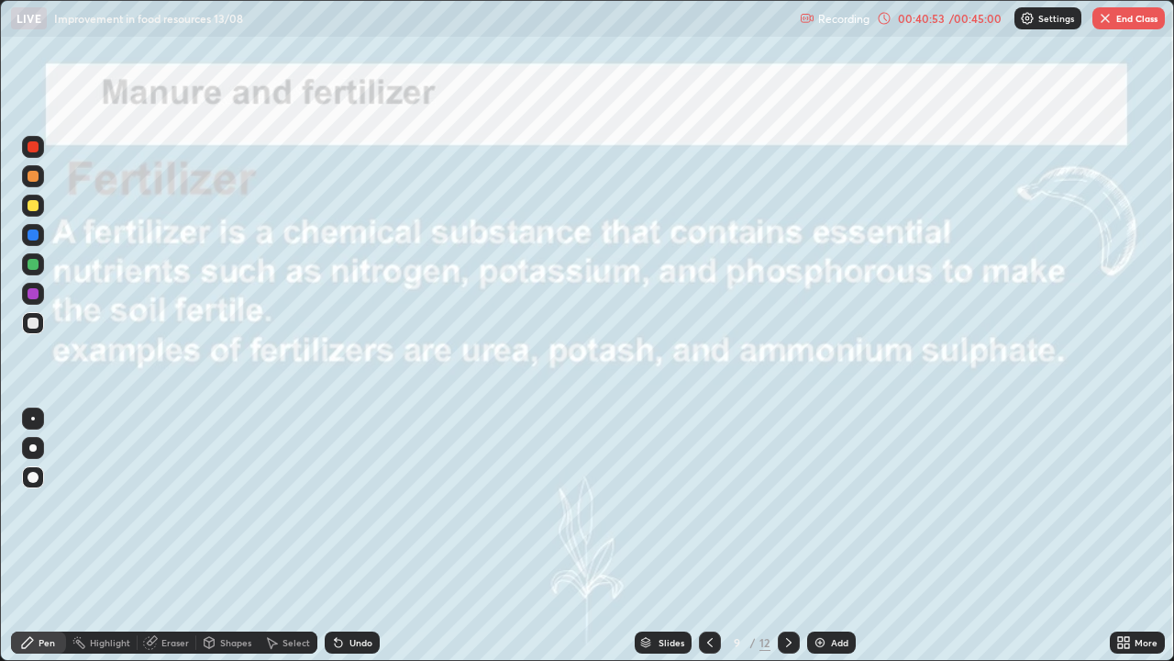
click at [1131, 16] on button "End Class" at bounding box center [1129, 18] width 72 height 22
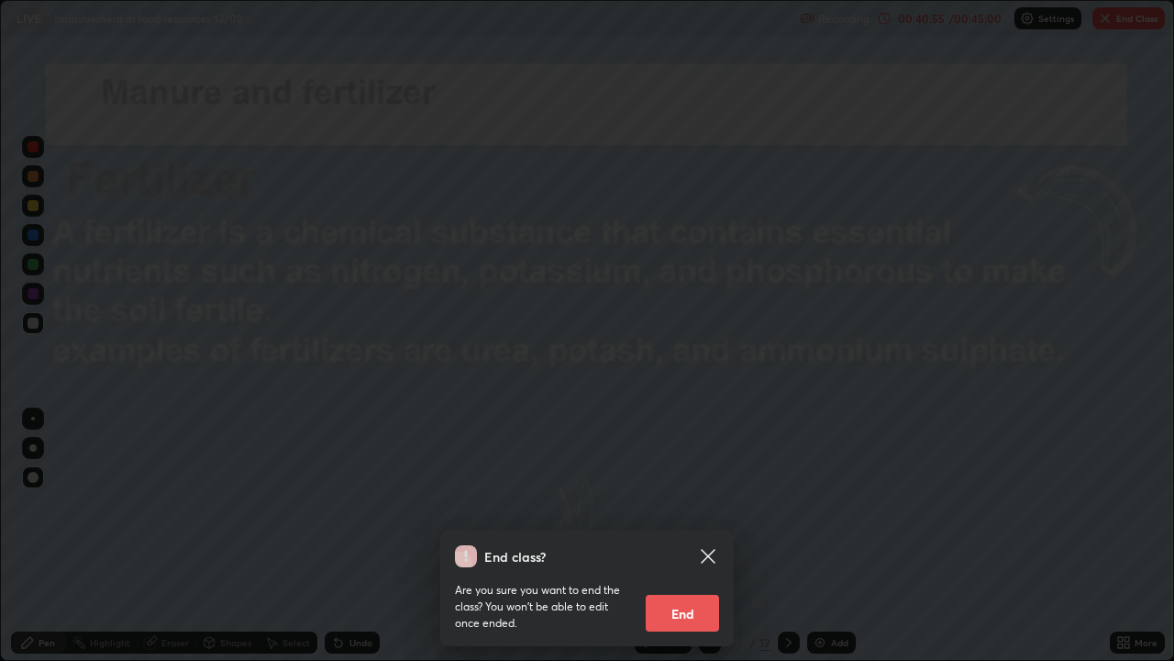
click at [671, 543] on button "End" at bounding box center [682, 613] width 73 height 37
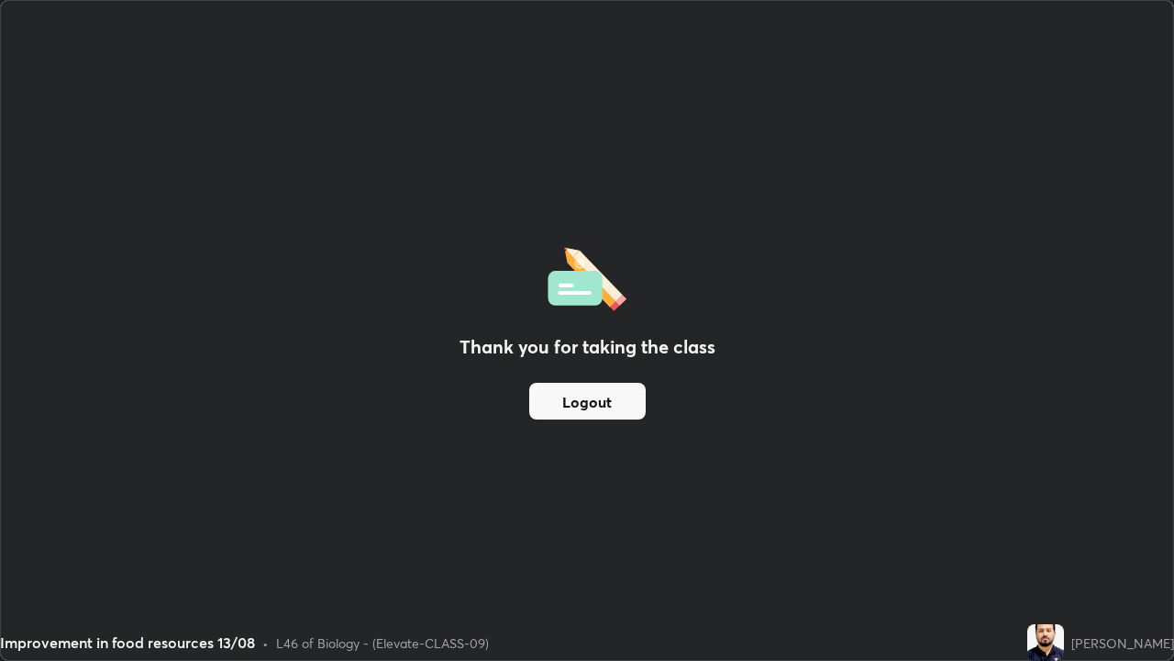
click at [589, 395] on button "Logout" at bounding box center [587, 401] width 117 height 37
